Goal: Transaction & Acquisition: Purchase product/service

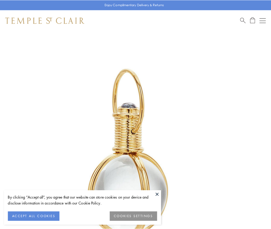
scroll to position [135, 0]
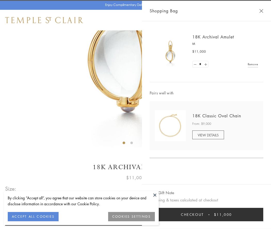
click at [206, 214] on button "Checkout $11,000" at bounding box center [205, 214] width 113 height 13
